Goal: Use online tool/utility: Utilize a website feature to perform a specific function

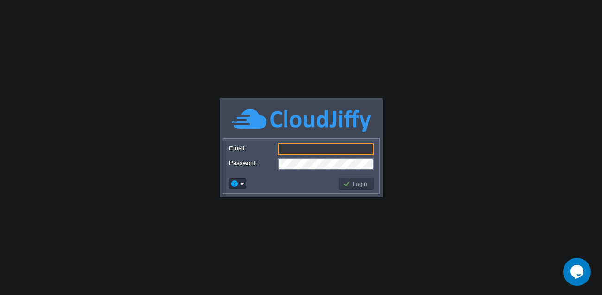
type input "[EMAIL_ADDRESS][DOMAIN_NAME]"
click at [360, 184] on button "Login" at bounding box center [356, 183] width 27 height 8
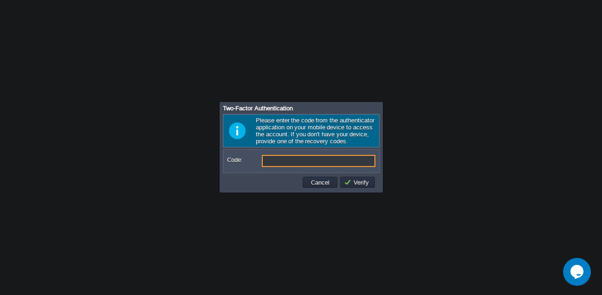
click at [316, 163] on input "Code:" at bounding box center [319, 161] width 114 height 12
type input "1"
type input "064166"
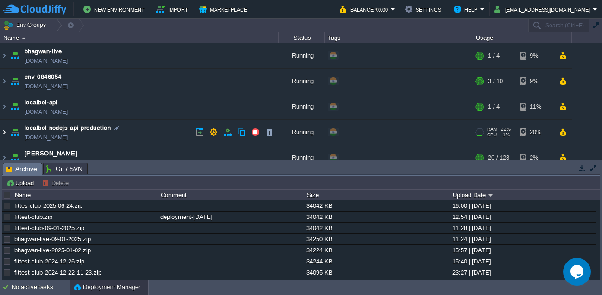
click at [6, 132] on img at bounding box center [3, 132] width 7 height 25
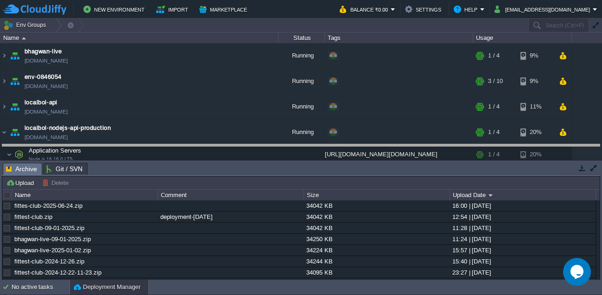
drag, startPoint x: 238, startPoint y: 165, endPoint x: 230, endPoint y: 148, distance: 18.4
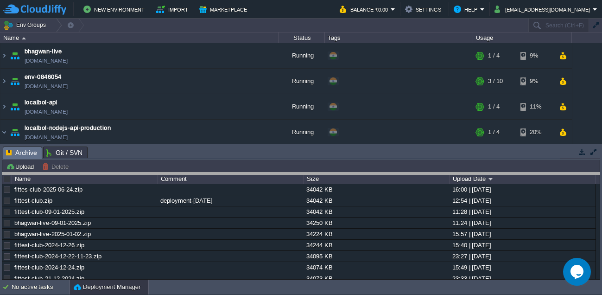
drag, startPoint x: 349, startPoint y: 157, endPoint x: 351, endPoint y: 183, distance: 26.0
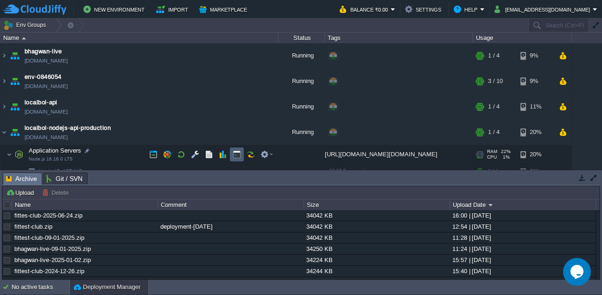
click at [240, 153] on button "button" at bounding box center [237, 154] width 8 height 8
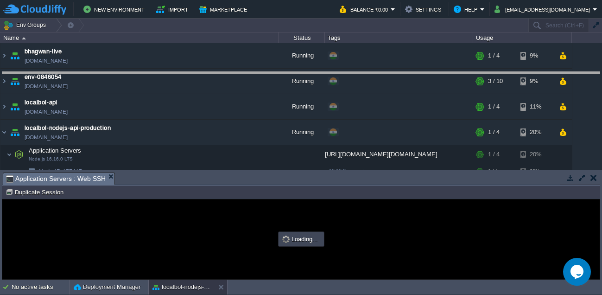
drag, startPoint x: 305, startPoint y: 180, endPoint x: 307, endPoint y: 79, distance: 100.6
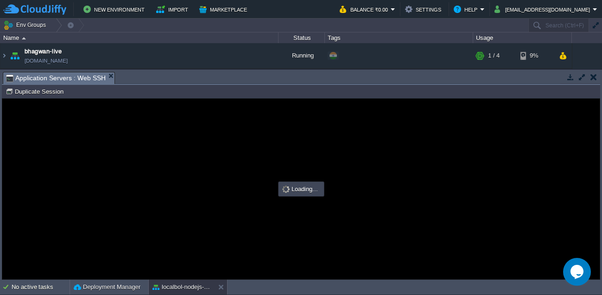
type input "#000000"
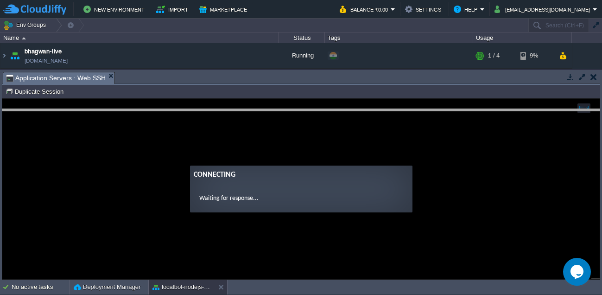
drag, startPoint x: 317, startPoint y: 81, endPoint x: 319, endPoint y: 125, distance: 43.6
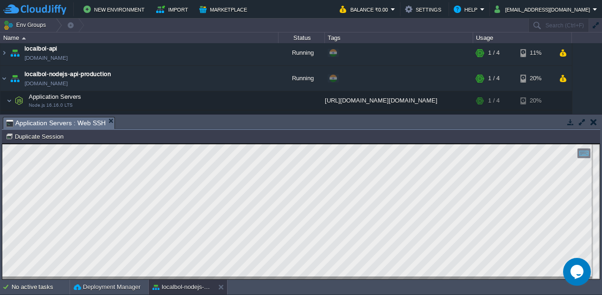
scroll to position [58, 0]
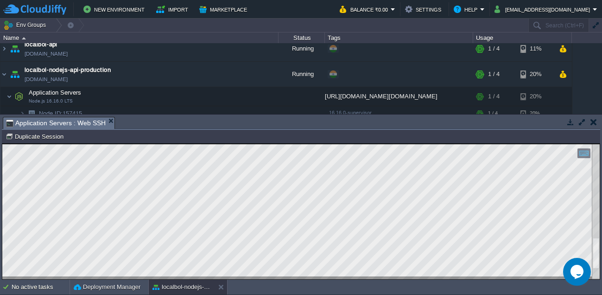
click at [596, 144] on div "Copy: Ctrl + Shift + C Paste: Ctrl + V Settings: Ctrl + Shift + Alt 0" at bounding box center [300, 144] width 597 height 0
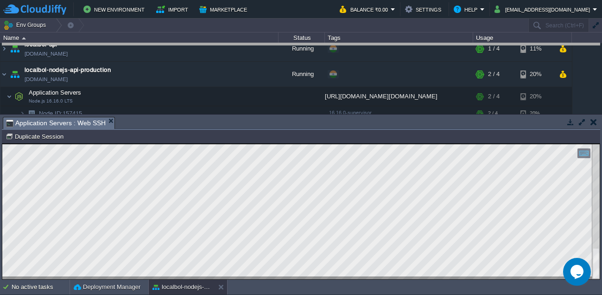
drag, startPoint x: 310, startPoint y: 125, endPoint x: 295, endPoint y: 51, distance: 75.3
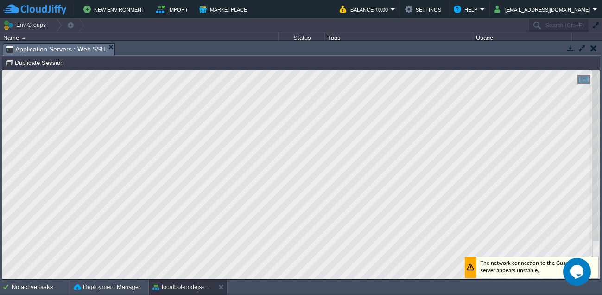
click at [597, 239] on div at bounding box center [595, 174] width 7 height 209
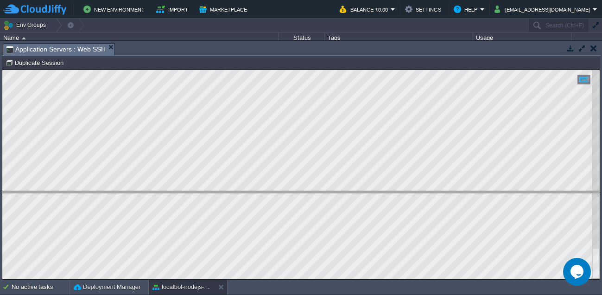
drag, startPoint x: 255, startPoint y: 46, endPoint x: 229, endPoint y: 187, distance: 143.1
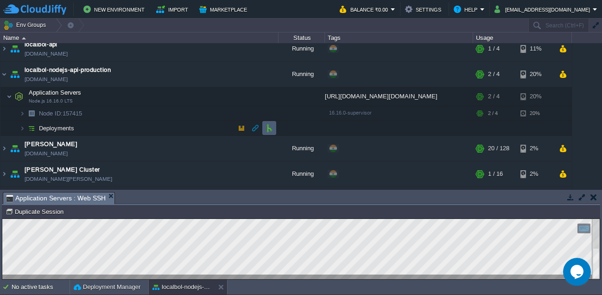
click at [265, 129] on button "button" at bounding box center [269, 128] width 8 height 8
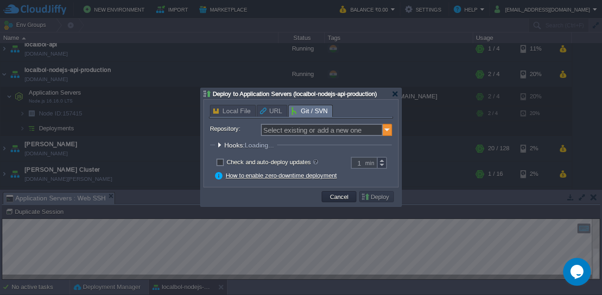
click at [388, 130] on img at bounding box center [387, 130] width 9 height 12
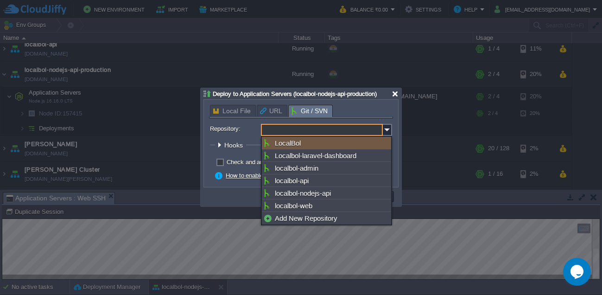
type input "Select existing or add a new one"
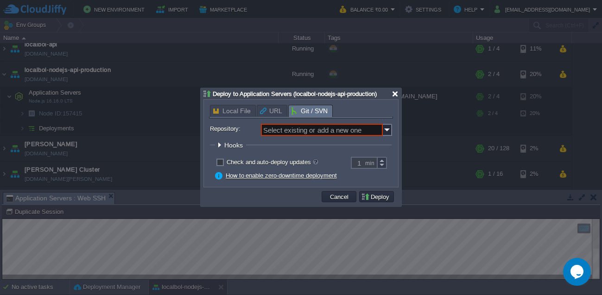
click at [393, 95] on div at bounding box center [395, 93] width 7 height 7
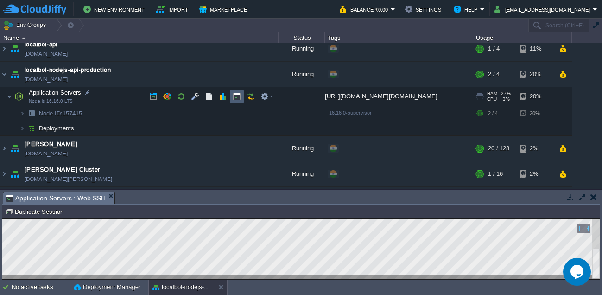
click at [236, 96] on button "button" at bounding box center [237, 96] width 8 height 8
click at [239, 95] on button "button" at bounding box center [237, 96] width 8 height 8
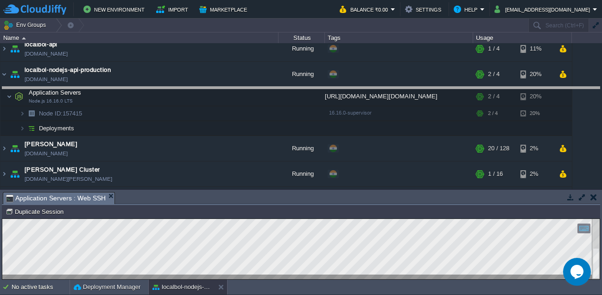
drag, startPoint x: 336, startPoint y: 193, endPoint x: 336, endPoint y: 88, distance: 105.2
click at [336, 88] on body "New Environment Import Marketplace Bonus ₹0.00 Upgrade Account Balance ₹0.00 Se…" at bounding box center [301, 147] width 602 height 295
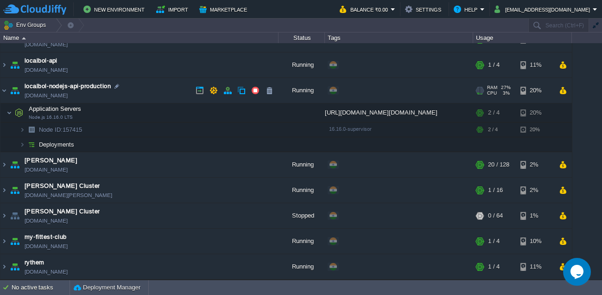
scroll to position [42, 0]
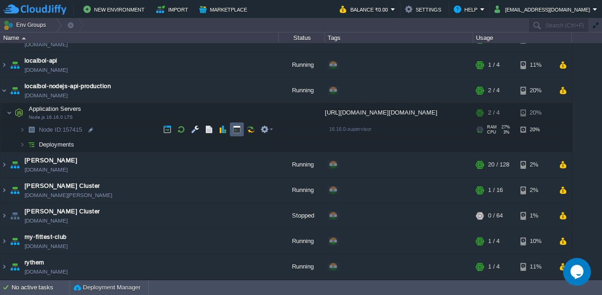
click at [236, 132] on button "button" at bounding box center [237, 129] width 8 height 8
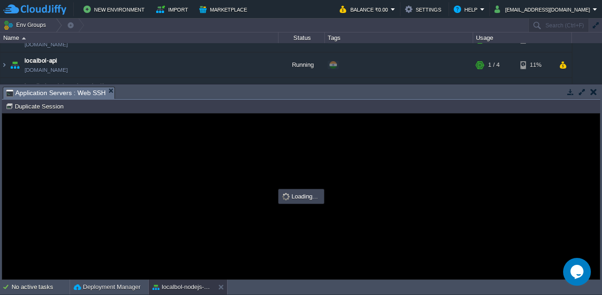
scroll to position [0, 0]
type input "#000000"
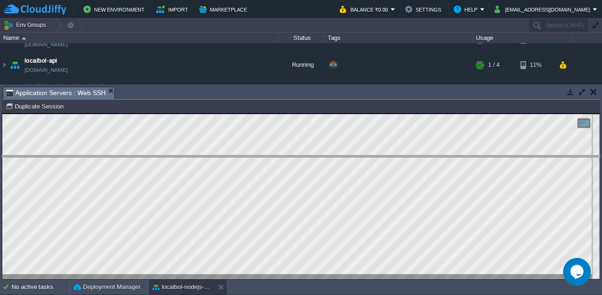
drag, startPoint x: 307, startPoint y: 88, endPoint x: 321, endPoint y: 157, distance: 69.9
click at [321, 157] on body "New Environment Import Marketplace Bonus ₹0.00 Upgrade Account Balance ₹0.00 Se…" at bounding box center [301, 147] width 602 height 295
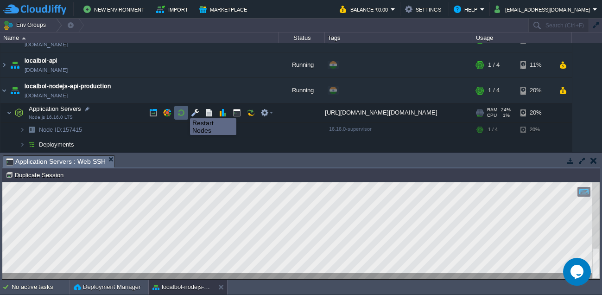
click at [183, 111] on button "button" at bounding box center [181, 112] width 8 height 8
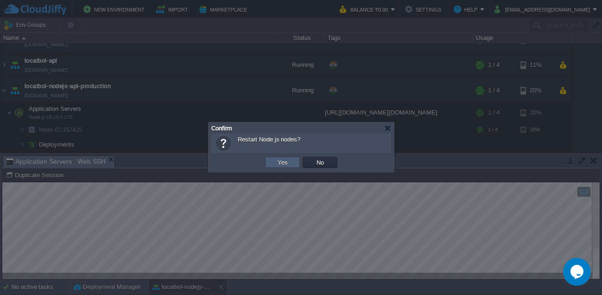
click at [272, 160] on td "Yes" at bounding box center [282, 162] width 35 height 11
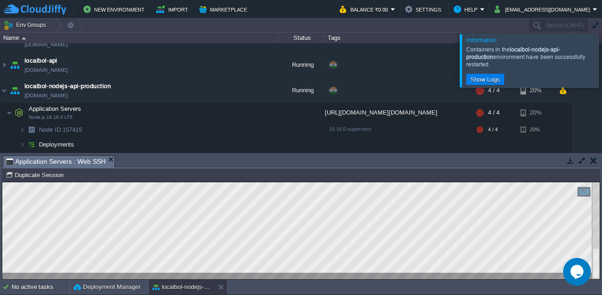
click at [601, 54] on div at bounding box center [613, 60] width 0 height 53
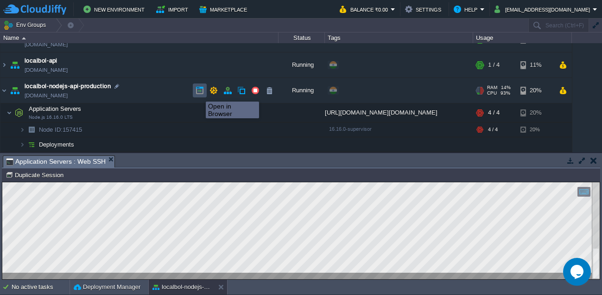
click at [199, 93] on button "button" at bounding box center [200, 90] width 8 height 8
click at [202, 89] on button "button" at bounding box center [200, 90] width 8 height 8
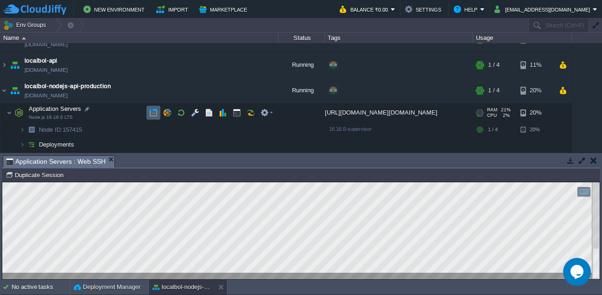
click at [154, 110] on button "button" at bounding box center [153, 112] width 8 height 8
click at [153, 111] on button "button" at bounding box center [153, 112] width 8 height 8
